Goal: Find specific page/section: Find specific page/section

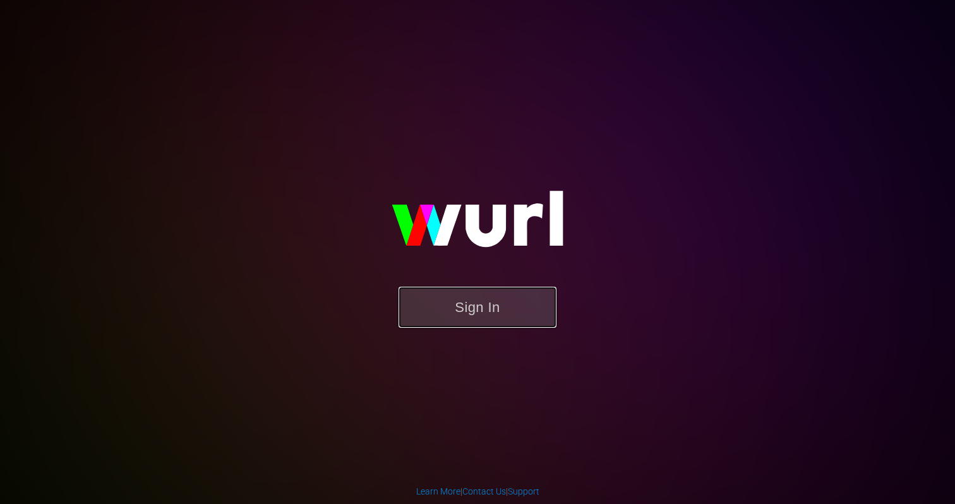
click at [496, 305] on button "Sign In" at bounding box center [478, 307] width 158 height 41
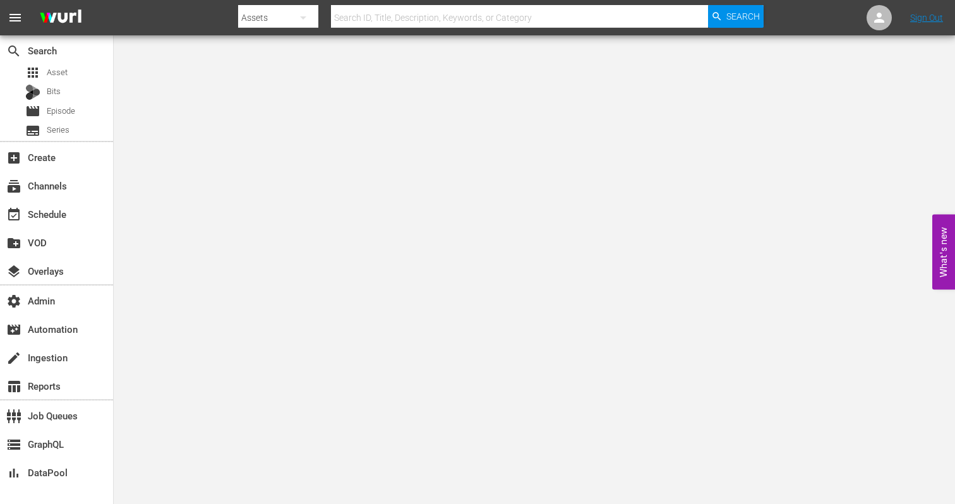
click at [485, 28] on div at bounding box center [501, 30] width 526 height 5
click at [484, 20] on input "text" at bounding box center [519, 18] width 377 height 30
paste input "wurl_integrationchannel_1"
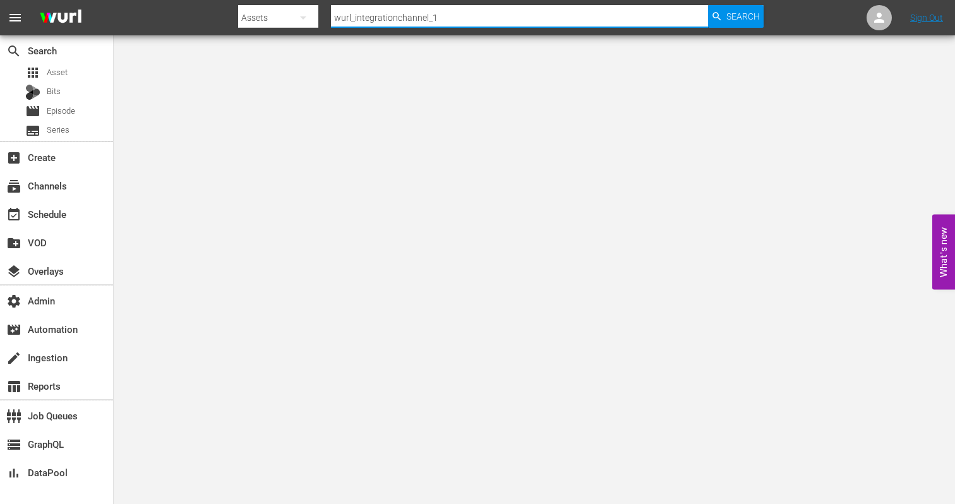
type input "wurl_integrationchannel_1"
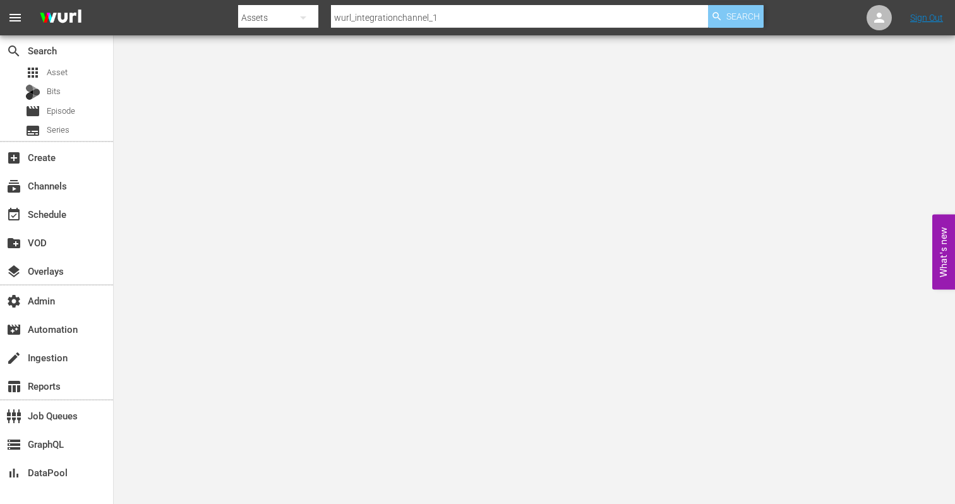
click at [755, 9] on span "Search" at bounding box center [742, 16] width 33 height 23
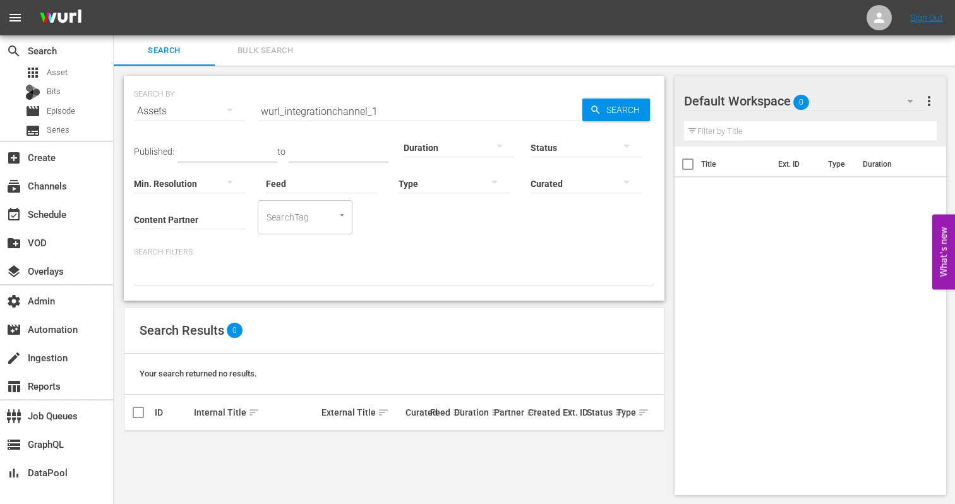
scroll to position [1, 0]
click at [230, 110] on icon "button" at bounding box center [229, 108] width 15 height 15
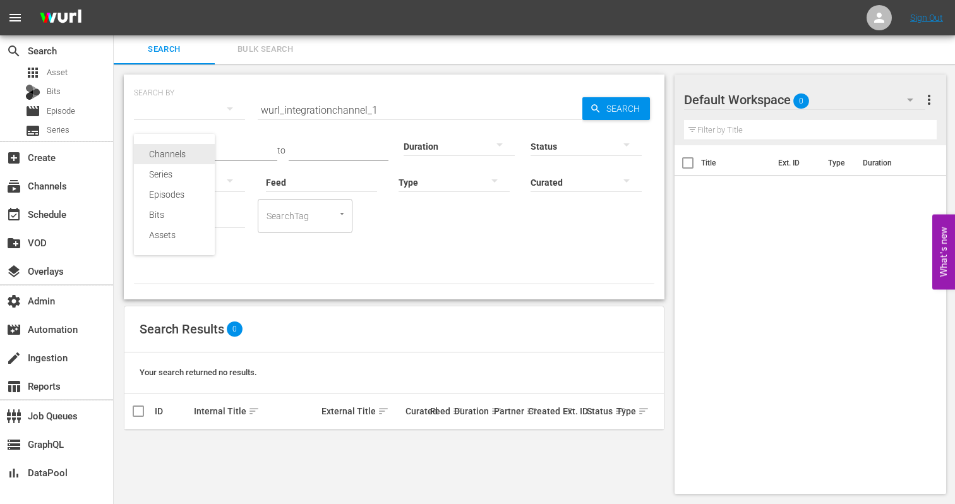
click at [178, 159] on div "Channels" at bounding box center [174, 154] width 51 height 20
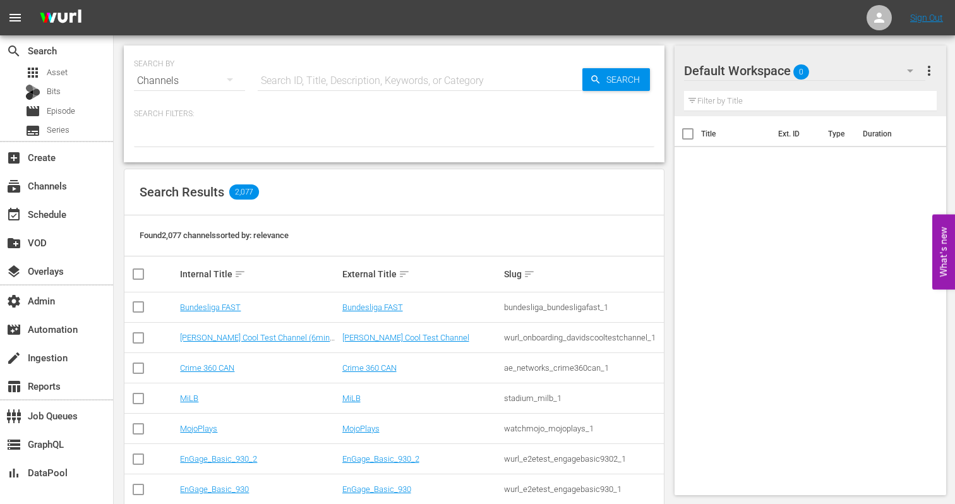
click at [306, 68] on input "text" at bounding box center [420, 81] width 325 height 30
paste input "wurl_integrationchannel_1"
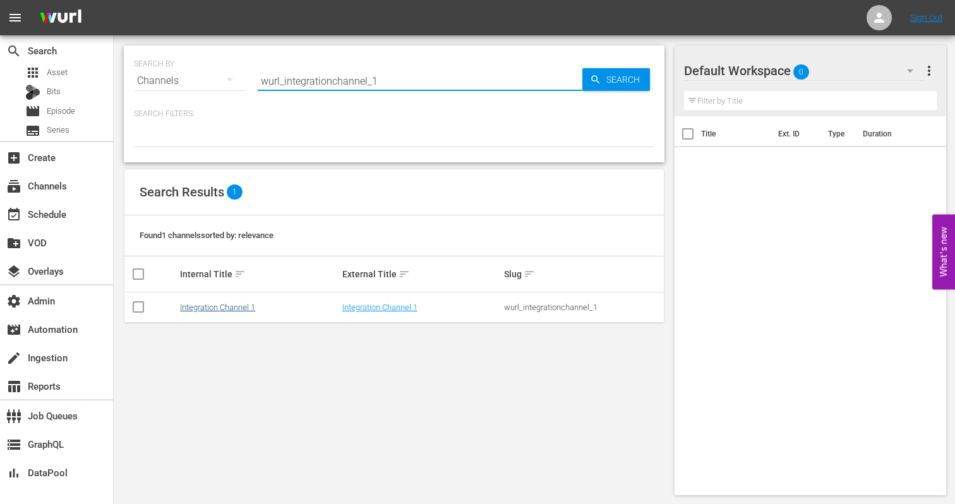
type input "wurl_integrationchannel_1"
click at [251, 306] on link "Integration Channel 1" at bounding box center [217, 307] width 75 height 9
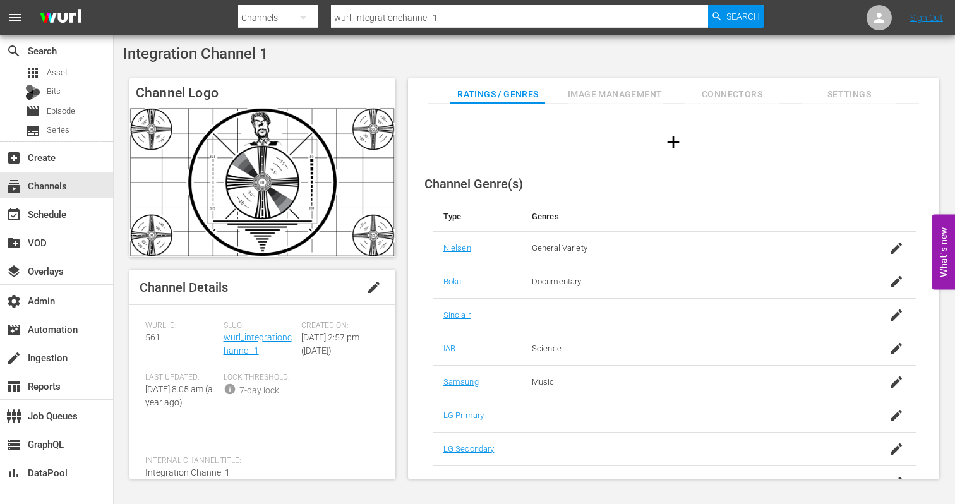
scroll to position [255, 0]
click at [606, 102] on button "Image Management" at bounding box center [615, 90] width 95 height 25
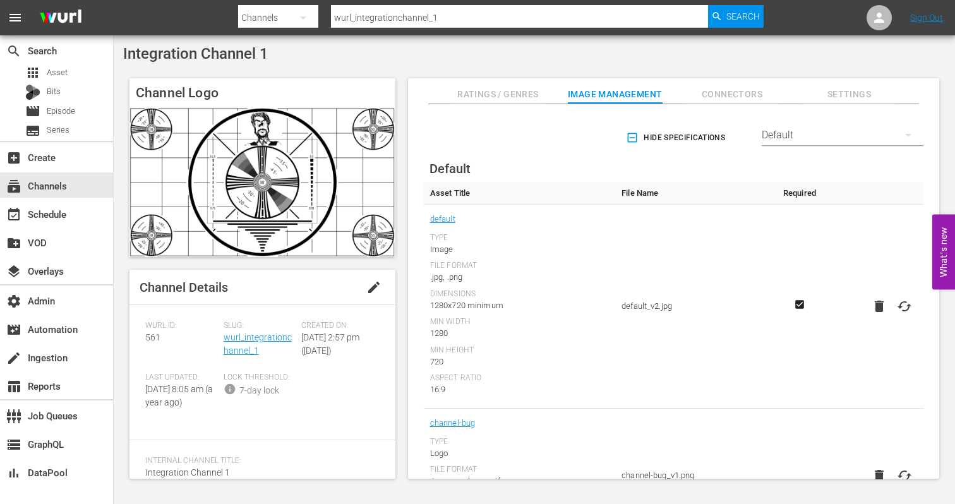
click at [709, 98] on span "Connectors" at bounding box center [732, 95] width 95 height 16
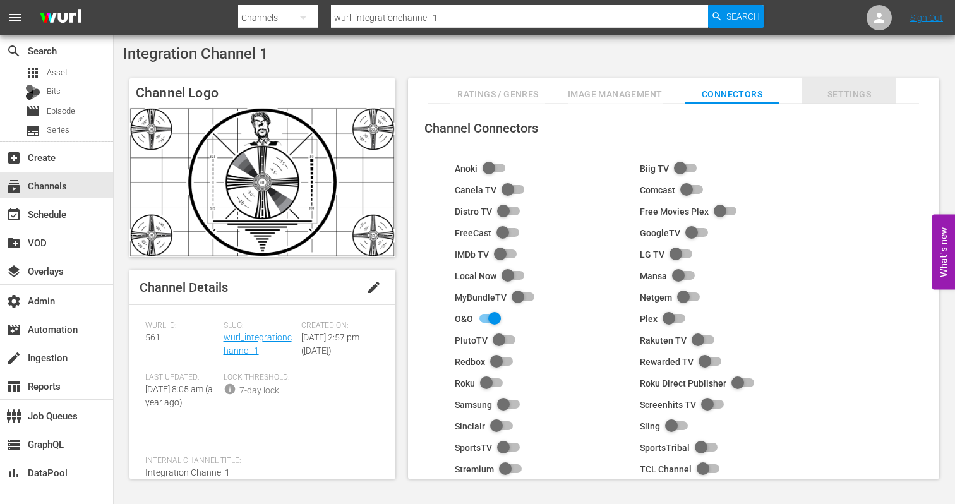
click at [841, 86] on button "Settings" at bounding box center [849, 90] width 95 height 25
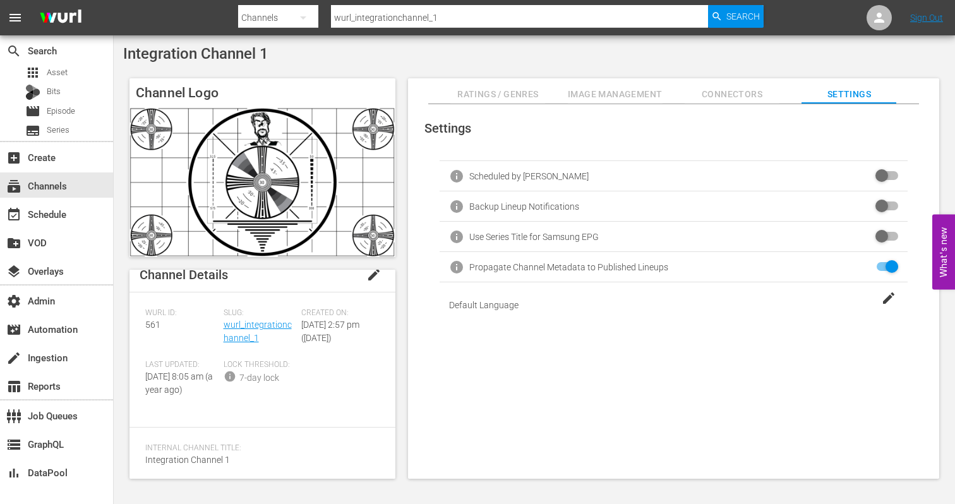
scroll to position [0, 0]
